Goal: Task Accomplishment & Management: Manage account settings

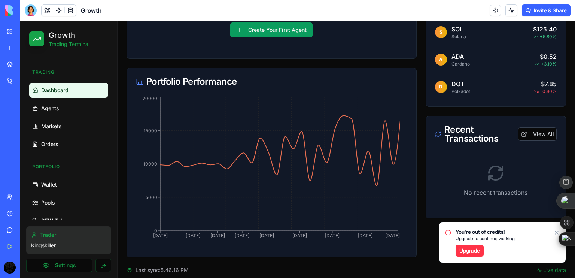
scroll to position [219, 0]
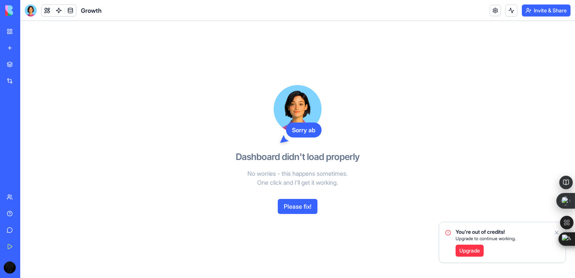
click at [556, 232] on icon "Notifications alt+T" at bounding box center [556, 232] width 3 height 3
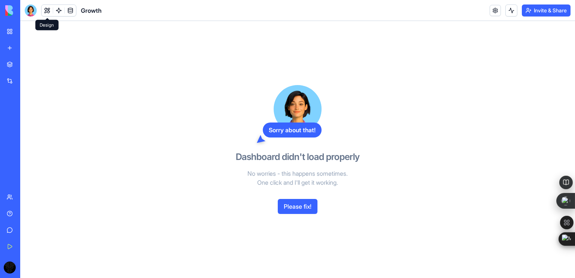
click at [45, 8] on button at bounding box center [47, 10] width 11 height 11
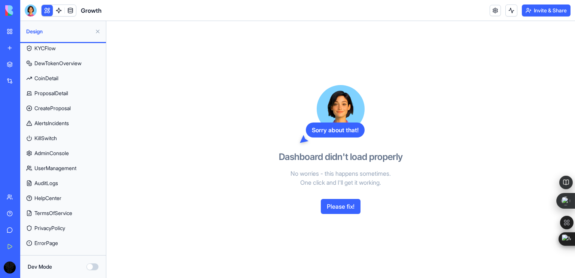
scroll to position [224, 0]
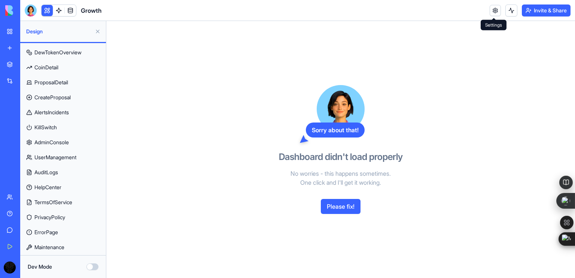
click at [494, 10] on link at bounding box center [495, 10] width 11 height 11
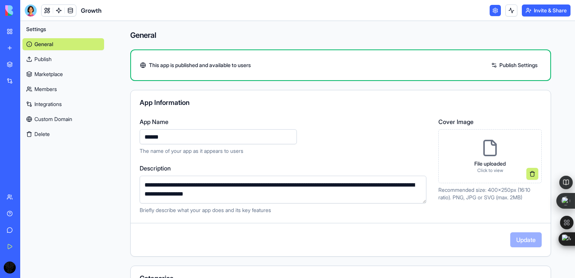
click at [52, 79] on div "General Publish Marketplace Members Integrations Custom Domain Delete" at bounding box center [63, 87] width 82 height 105
click at [52, 79] on link "Marketplace" at bounding box center [63, 74] width 82 height 12
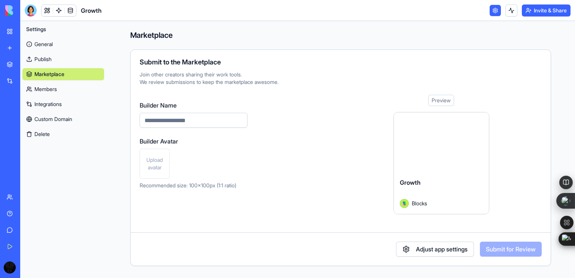
click at [52, 87] on link "Members" at bounding box center [63, 89] width 82 height 12
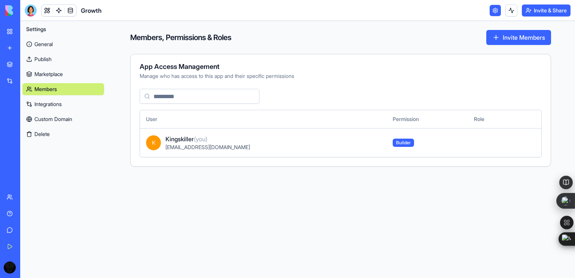
click at [52, 103] on link "Integrations" at bounding box center [63, 104] width 82 height 12
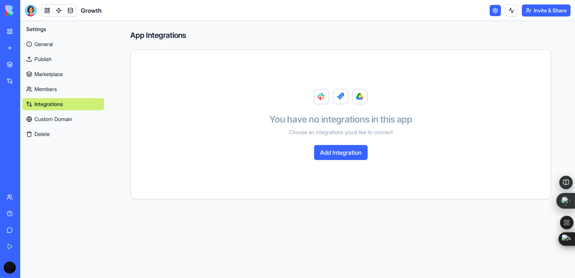
click at [337, 145] on button "Add Integration" at bounding box center [341, 152] width 54 height 15
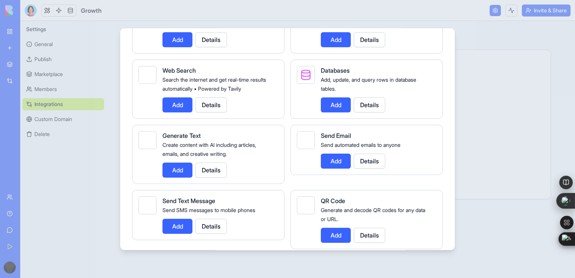
scroll to position [1359, 0]
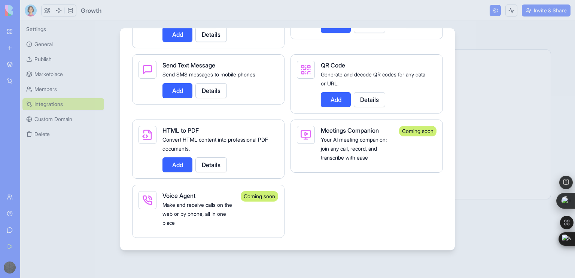
click at [451, 211] on div "Integrations Manage your connected services and discover new integrations Integ…" at bounding box center [288, 139] width 336 height 222
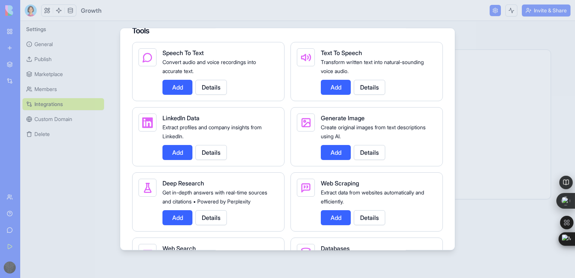
scroll to position [1032, 0]
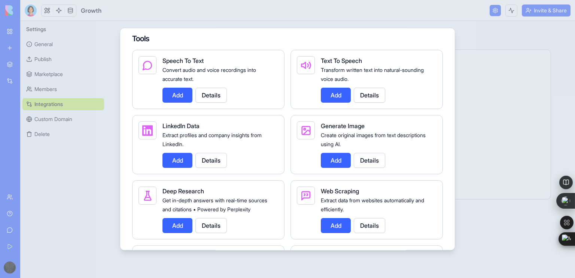
click at [457, 195] on div at bounding box center [287, 139] width 575 height 278
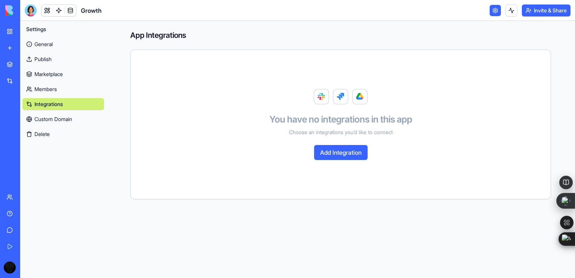
click at [64, 119] on link "Custom Domain" at bounding box center [63, 119] width 82 height 12
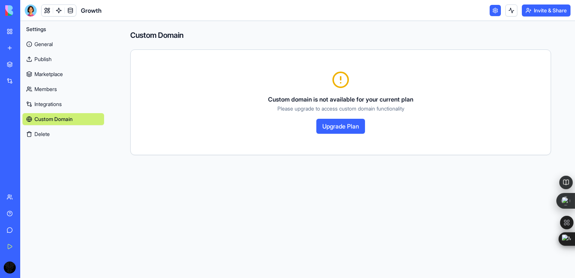
click at [337, 125] on button "Upgrade Plan" at bounding box center [340, 126] width 49 height 15
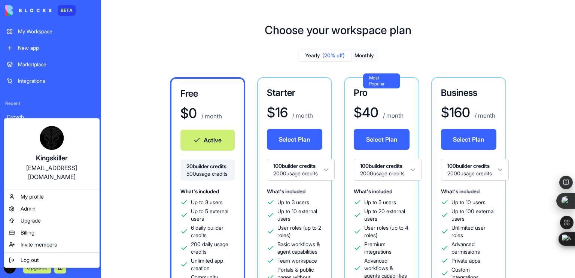
click at [31, 112] on link "Growth" at bounding box center [50, 116] width 97 height 15
